Goal: Transaction & Acquisition: Subscribe to service/newsletter

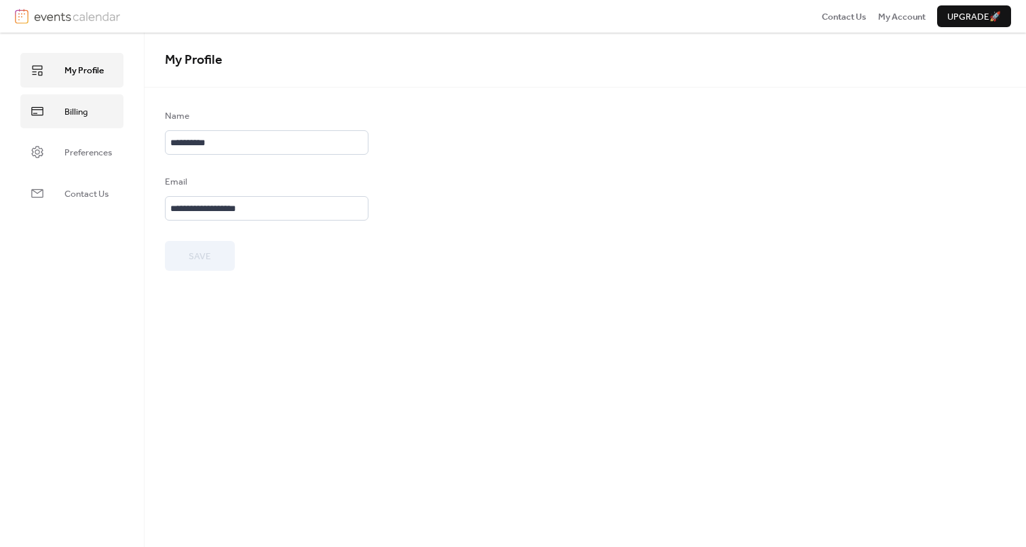
click at [107, 121] on link "Billing" at bounding box center [71, 111] width 103 height 34
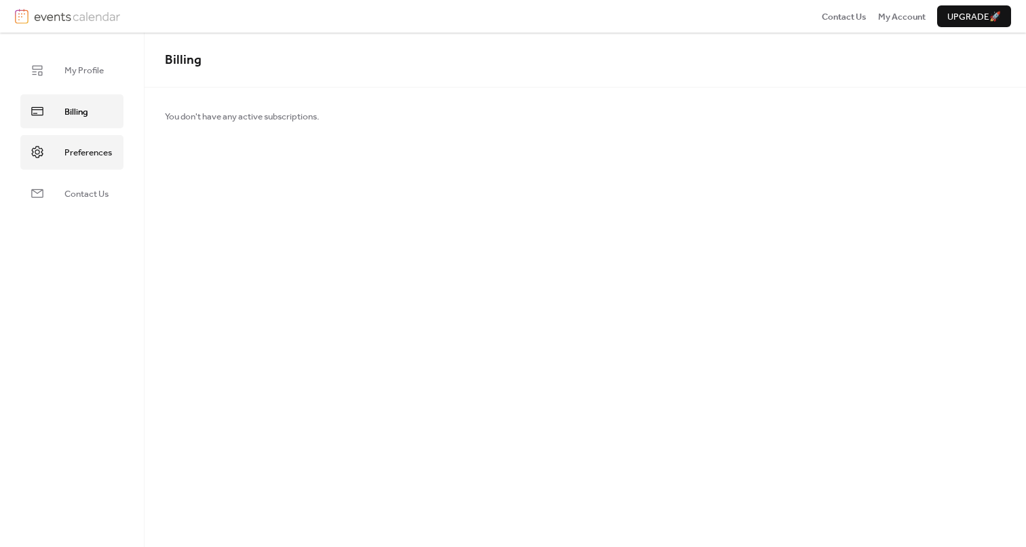
click at [104, 152] on span "Preferences" at bounding box center [87, 153] width 47 height 14
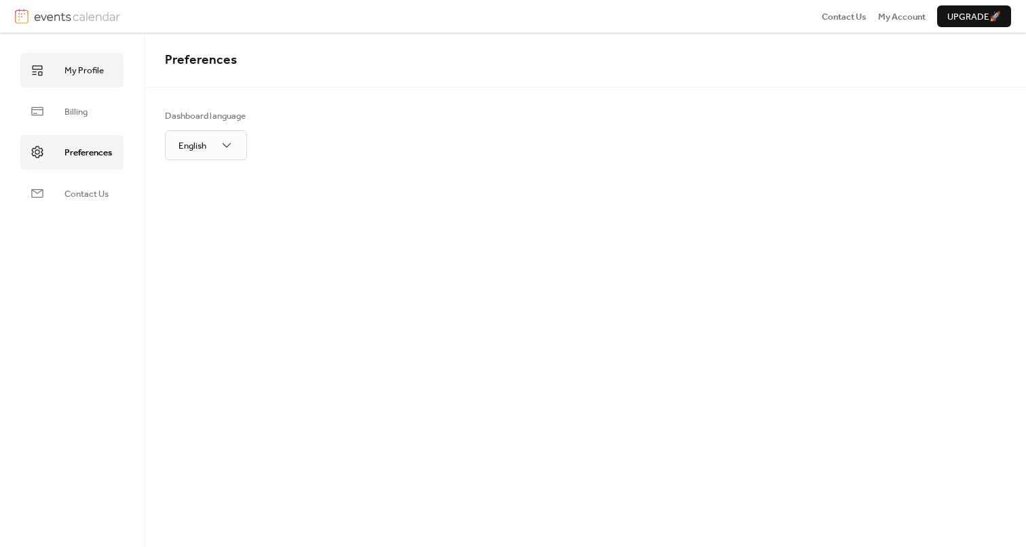
click at [85, 85] on link "My Profile" at bounding box center [71, 70] width 103 height 34
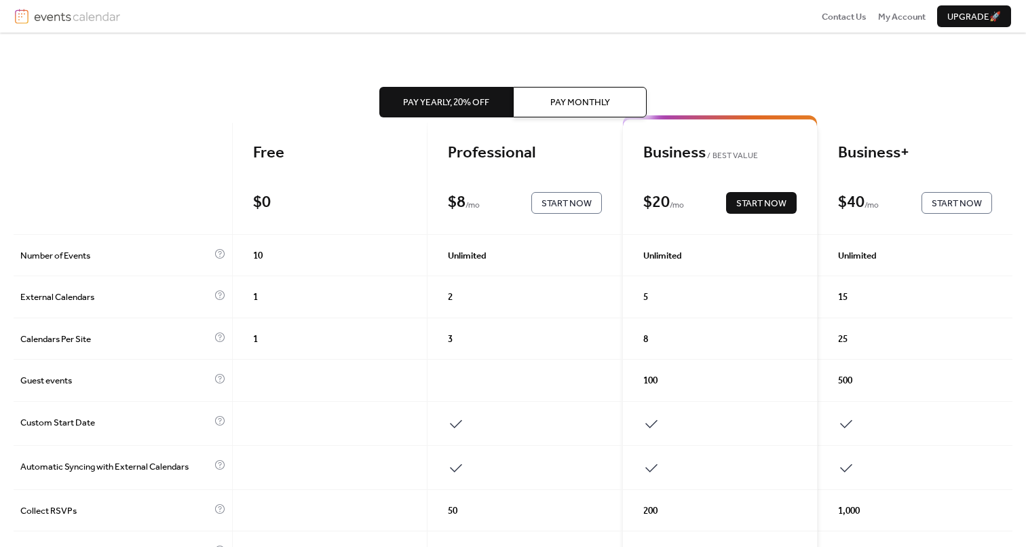
scroll to position [42, 0]
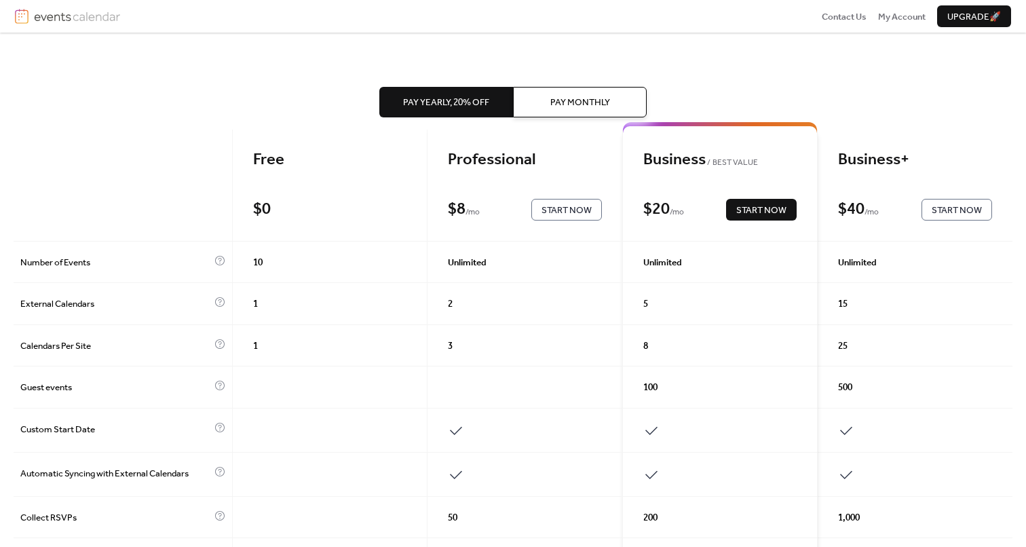
click at [573, 213] on span "Start Now" at bounding box center [566, 211] width 50 height 14
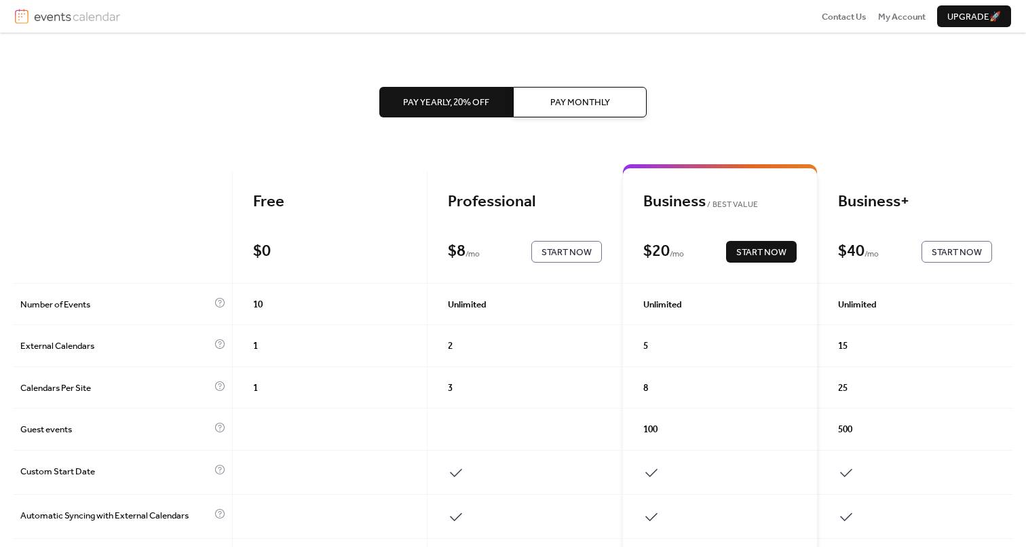
click at [575, 99] on span "Pay Monthly" at bounding box center [580, 103] width 60 height 14
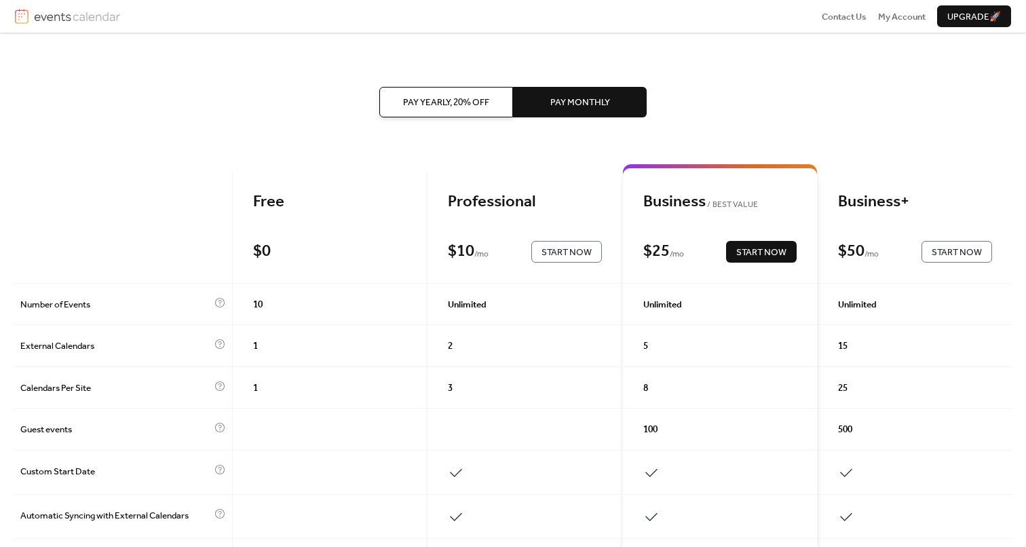
click at [549, 256] on span "Start Now" at bounding box center [566, 253] width 50 height 14
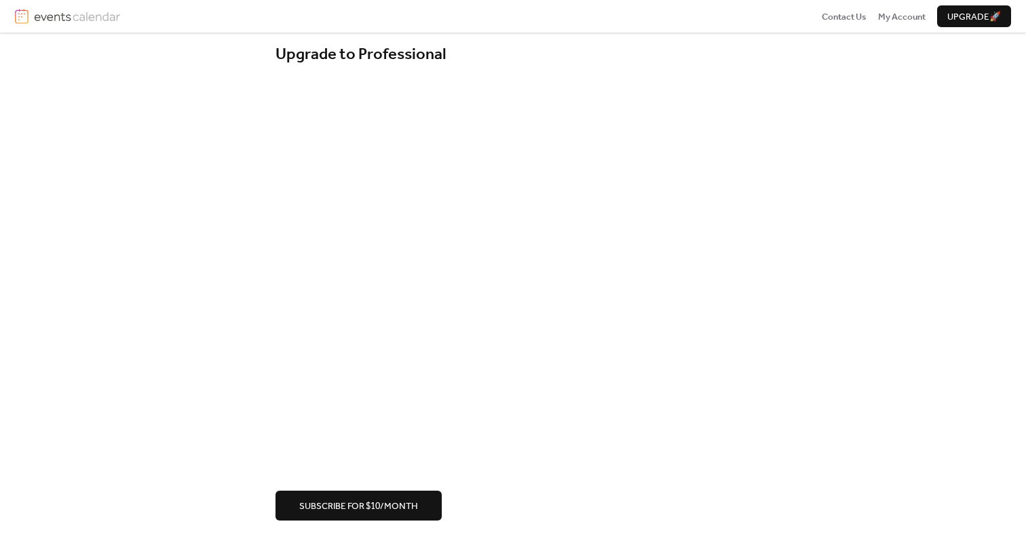
scroll to position [14, 0]
click at [421, 496] on button "Subscribe for $10/month" at bounding box center [358, 506] width 166 height 30
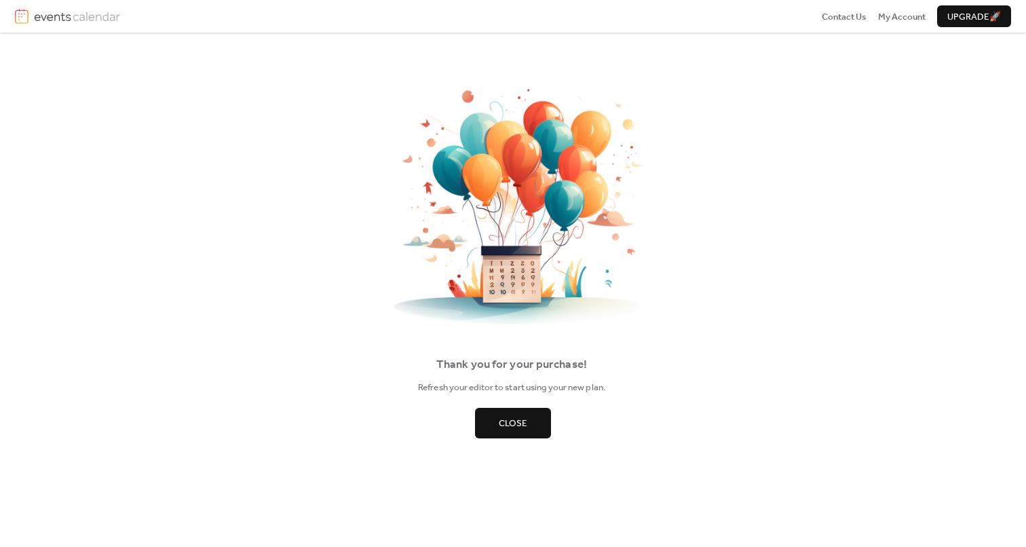
click at [508, 417] on span "Close" at bounding box center [513, 424] width 28 height 14
